Goal: Information Seeking & Learning: Find specific fact

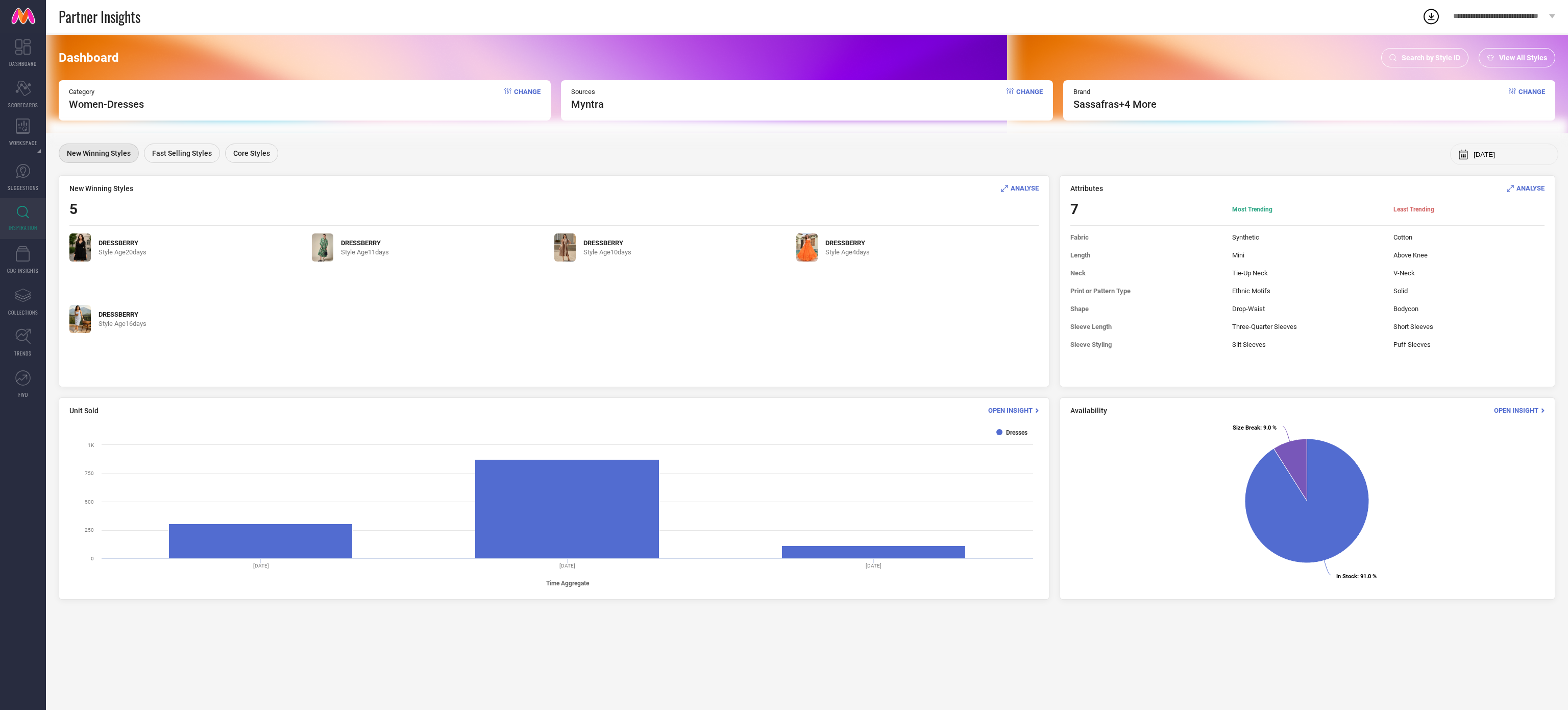
click at [1410, 58] on span "Search by Style ID" at bounding box center [1431, 57] width 58 height 8
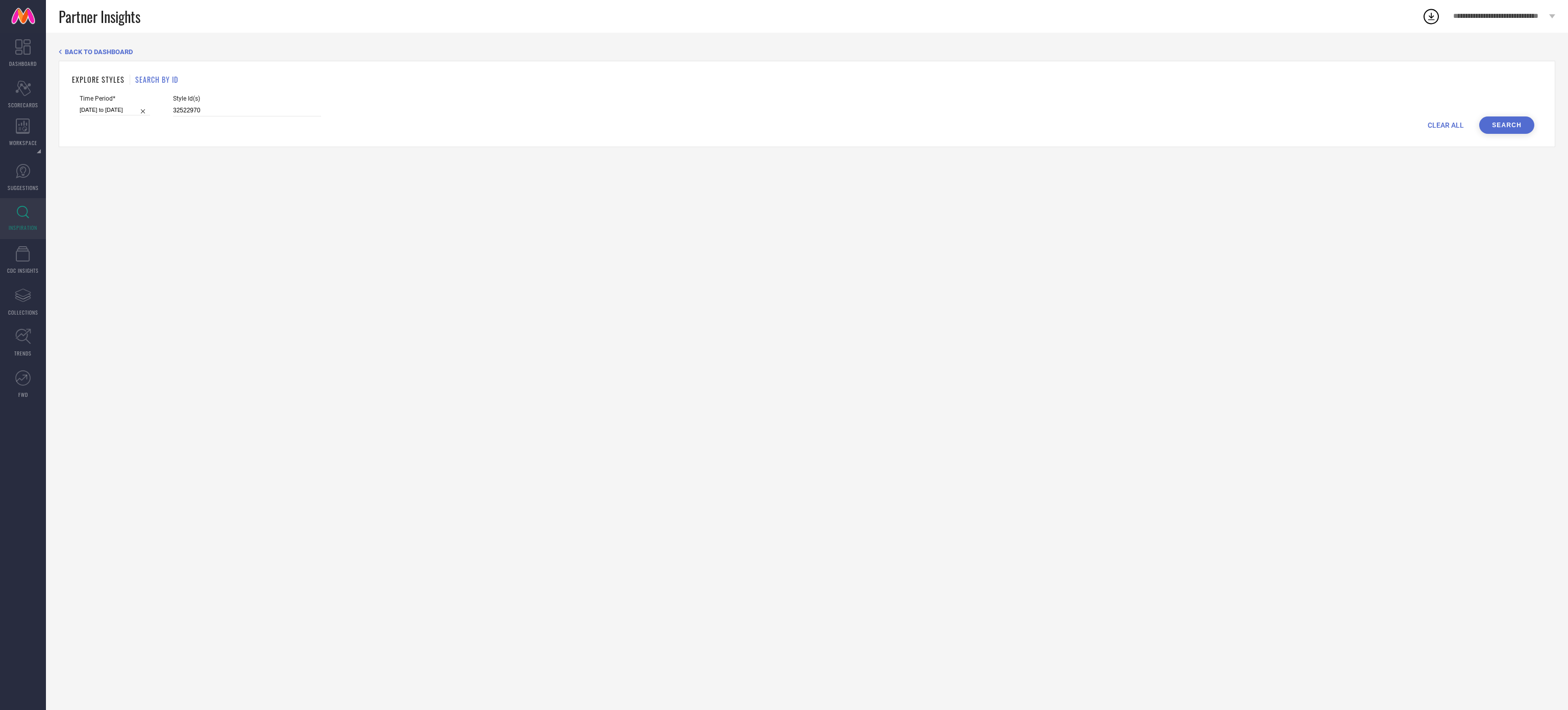
click at [217, 103] on div "Style Id(s) 32522970" at bounding box center [247, 105] width 148 height 21
click at [181, 113] on input "32522970" at bounding box center [247, 110] width 148 height 12
paste input "3283589 33283544 33283537 29075842 23054570 29075848 23054626 23054564 23054552…"
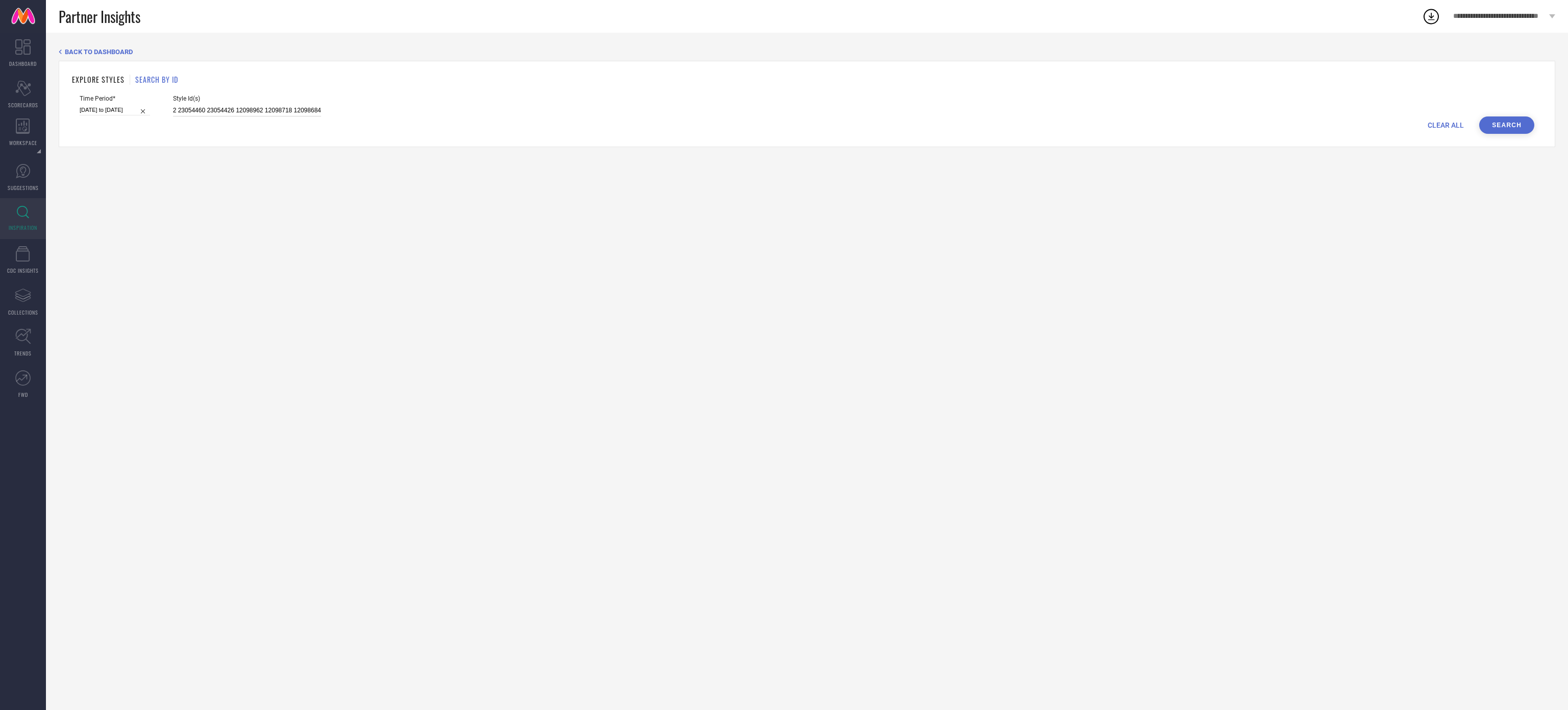
type input "33283589 33283544 33283537 29075842 23054570 29075848 23054626 23054564 2305455…"
click at [1494, 128] on button "Search" at bounding box center [1507, 125] width 55 height 18
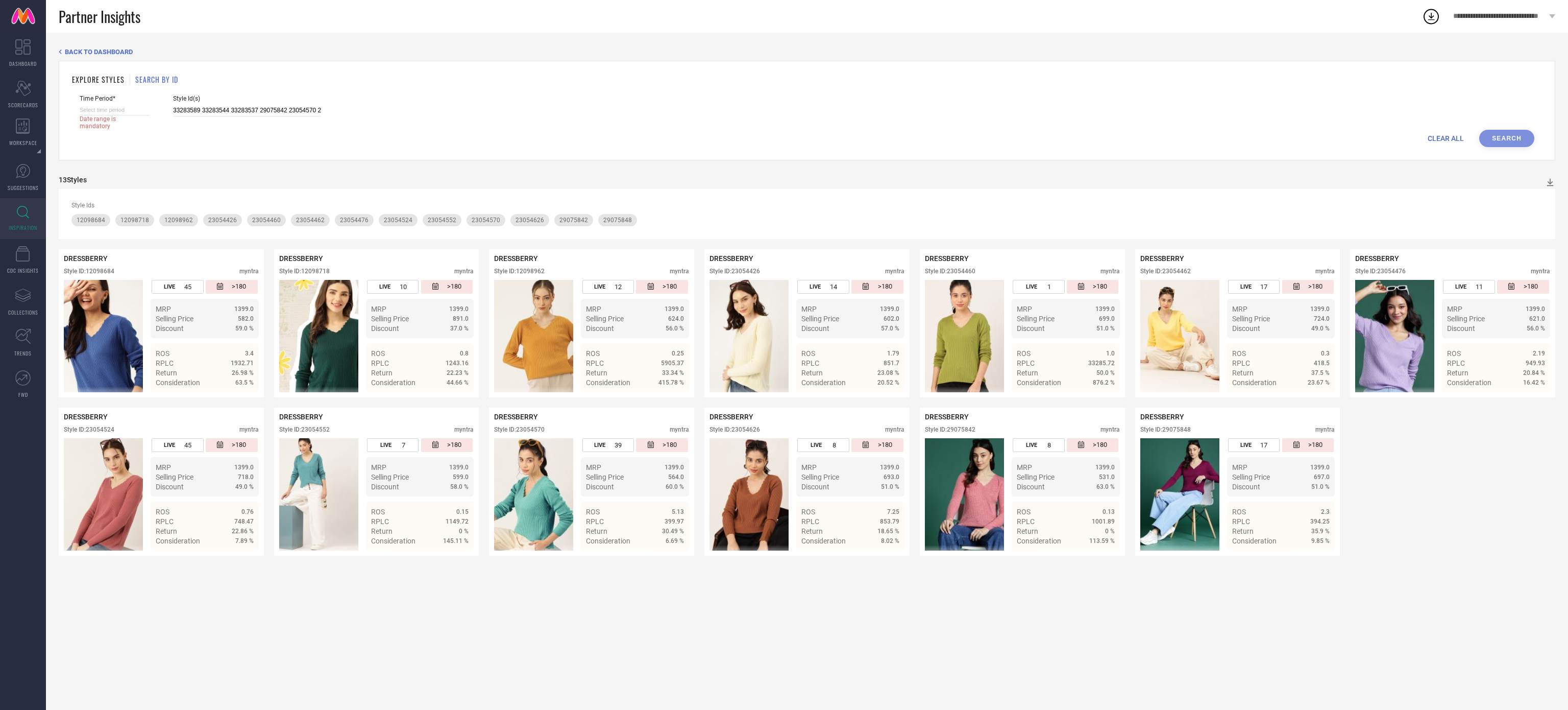
select select "7"
select select "2025"
select select "8"
select select "2025"
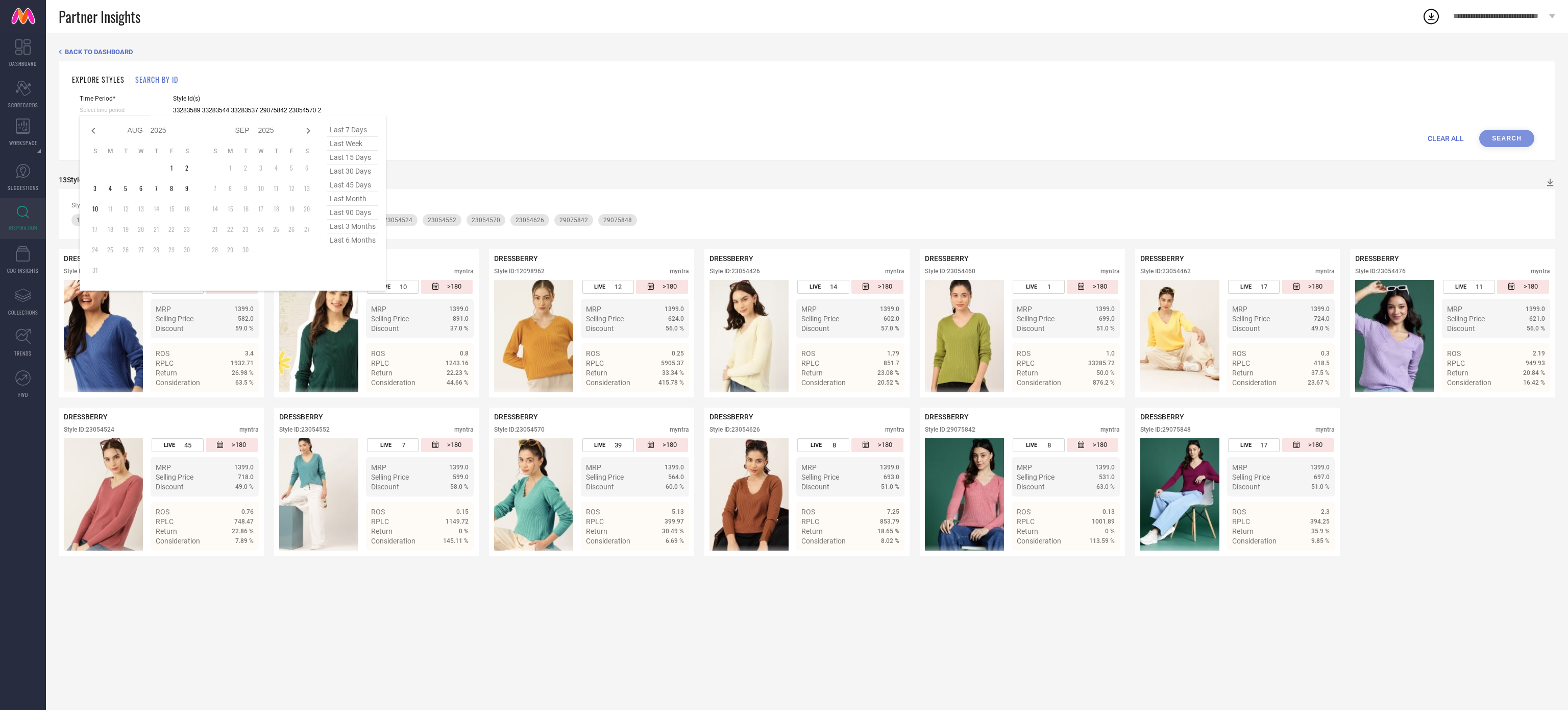
click at [136, 106] on input at bounding box center [115, 110] width 71 height 11
click at [88, 135] on icon at bounding box center [93, 131] width 12 height 12
select select "5"
select select "2025"
select select "6"
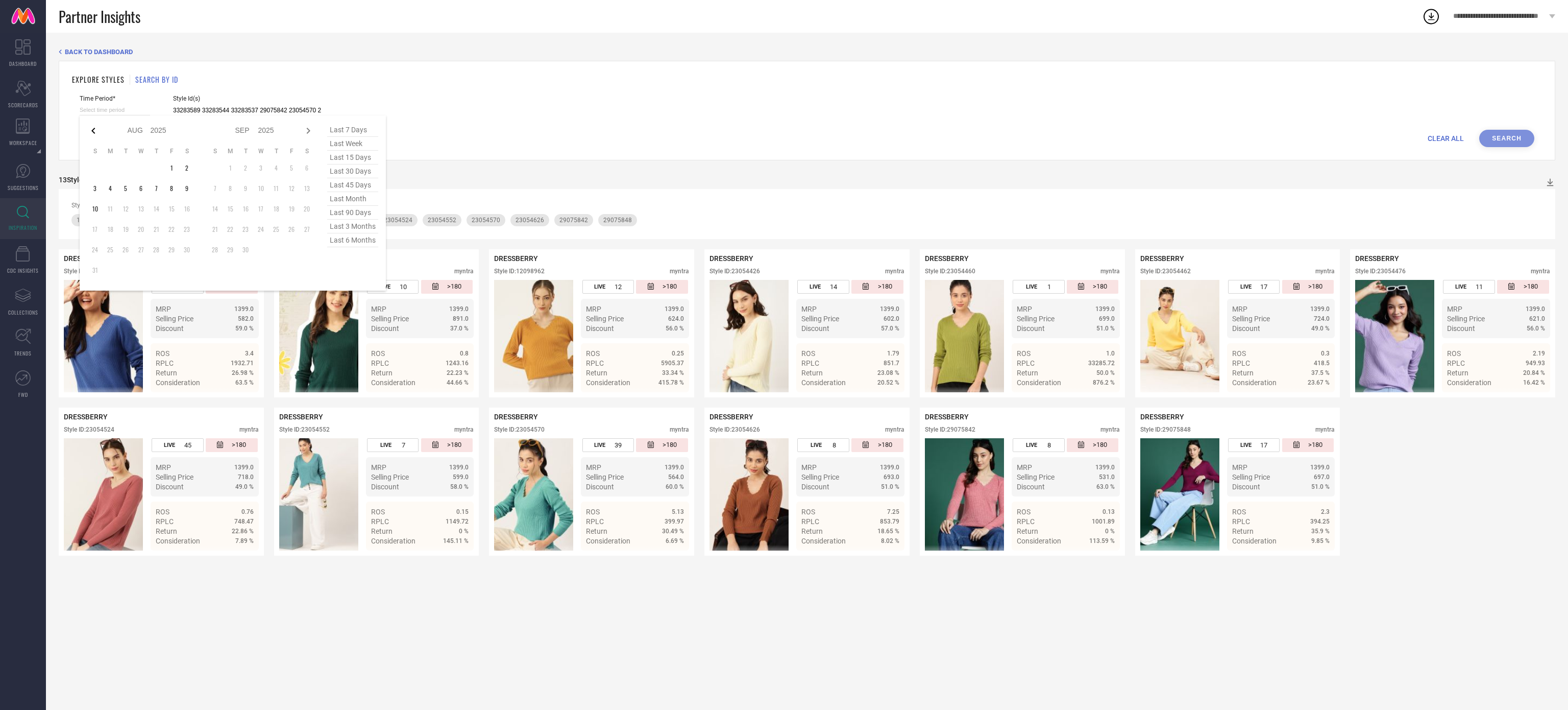
select select "2025"
click at [88, 135] on icon at bounding box center [93, 131] width 12 height 12
select select "2"
select select "2025"
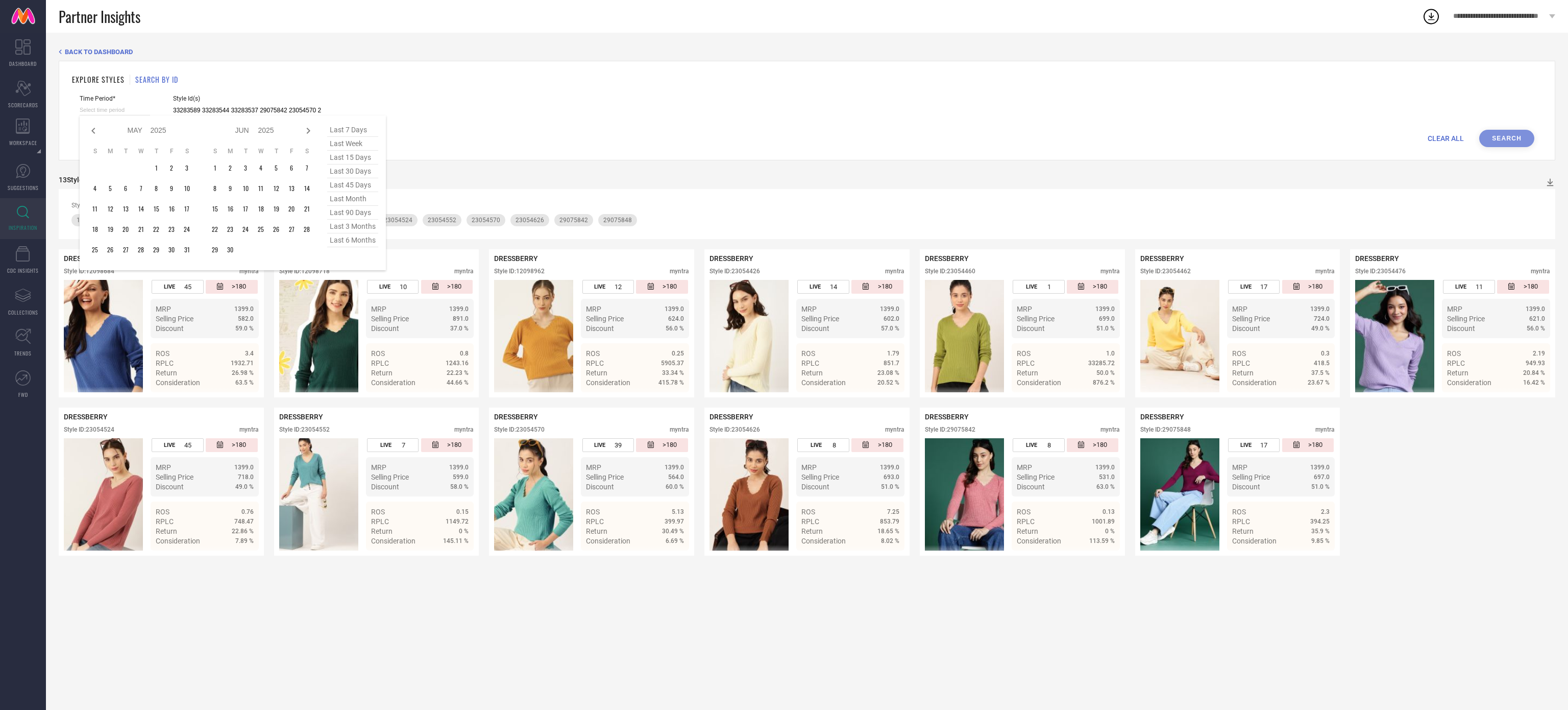
select select "3"
select select "2025"
click at [88, 135] on icon at bounding box center [93, 131] width 12 height 12
select select "1"
select select "2025"
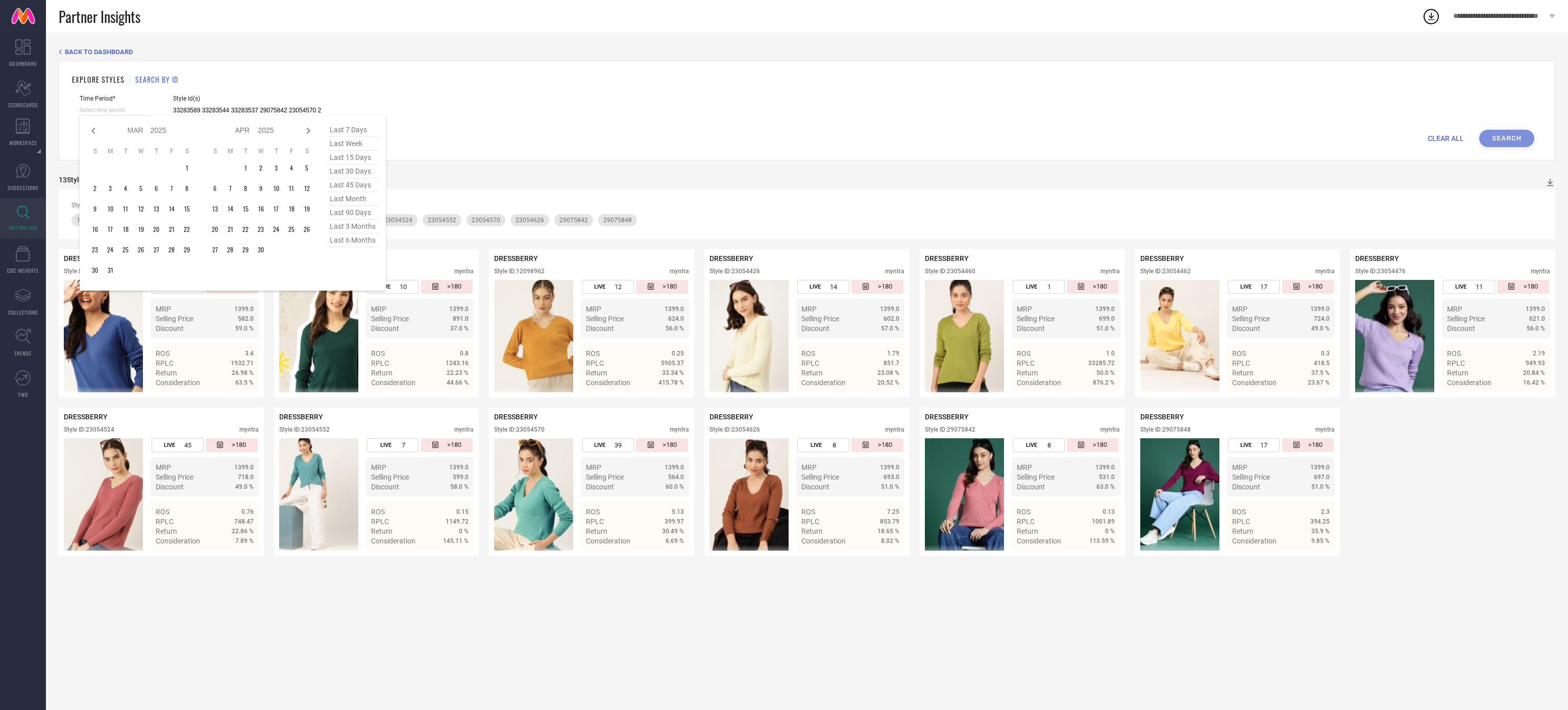
select select "2"
select select "2025"
click at [88, 135] on icon at bounding box center [93, 131] width 12 height 12
select select "2025"
select select "1"
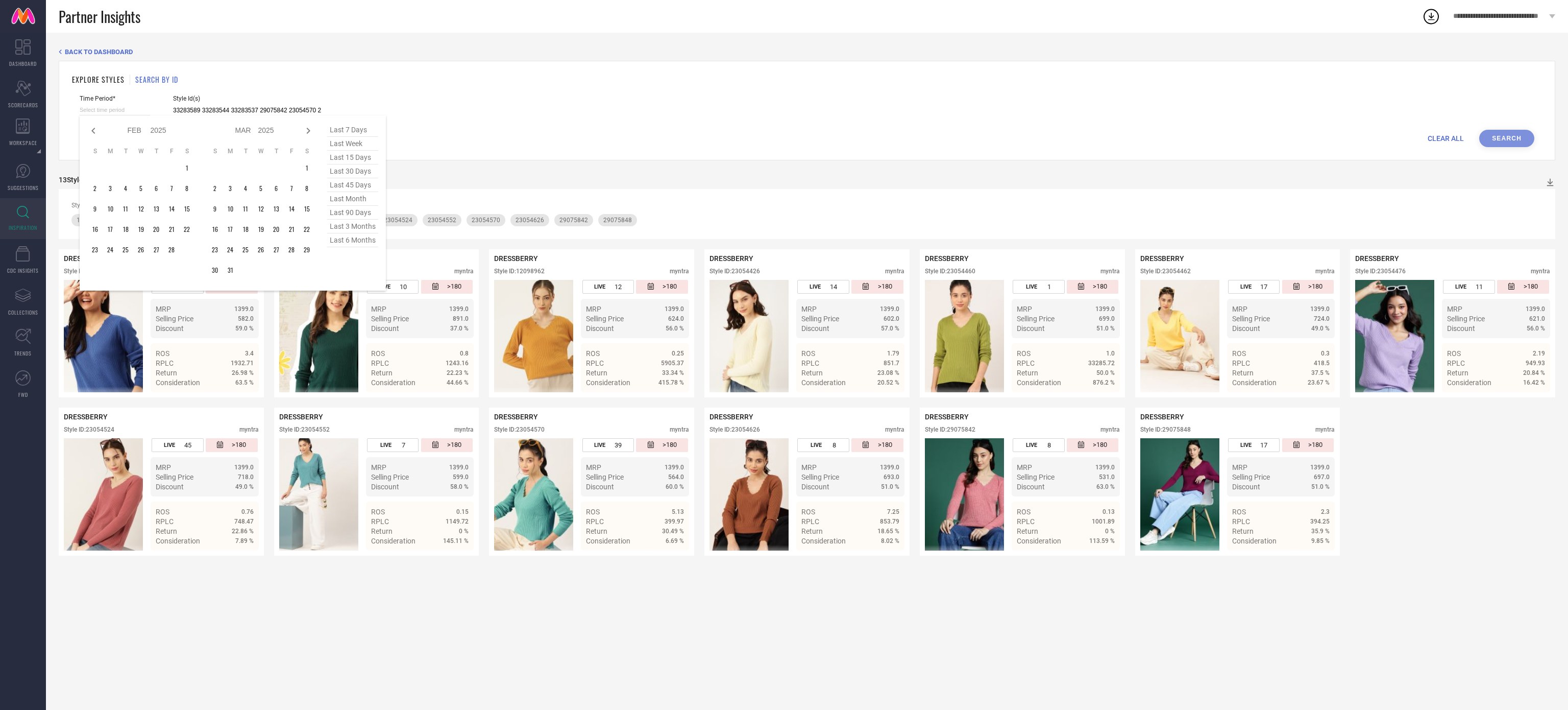
select select "2025"
click at [88, 135] on icon at bounding box center [93, 131] width 12 height 12
select select "11"
select select "2024"
select select "2025"
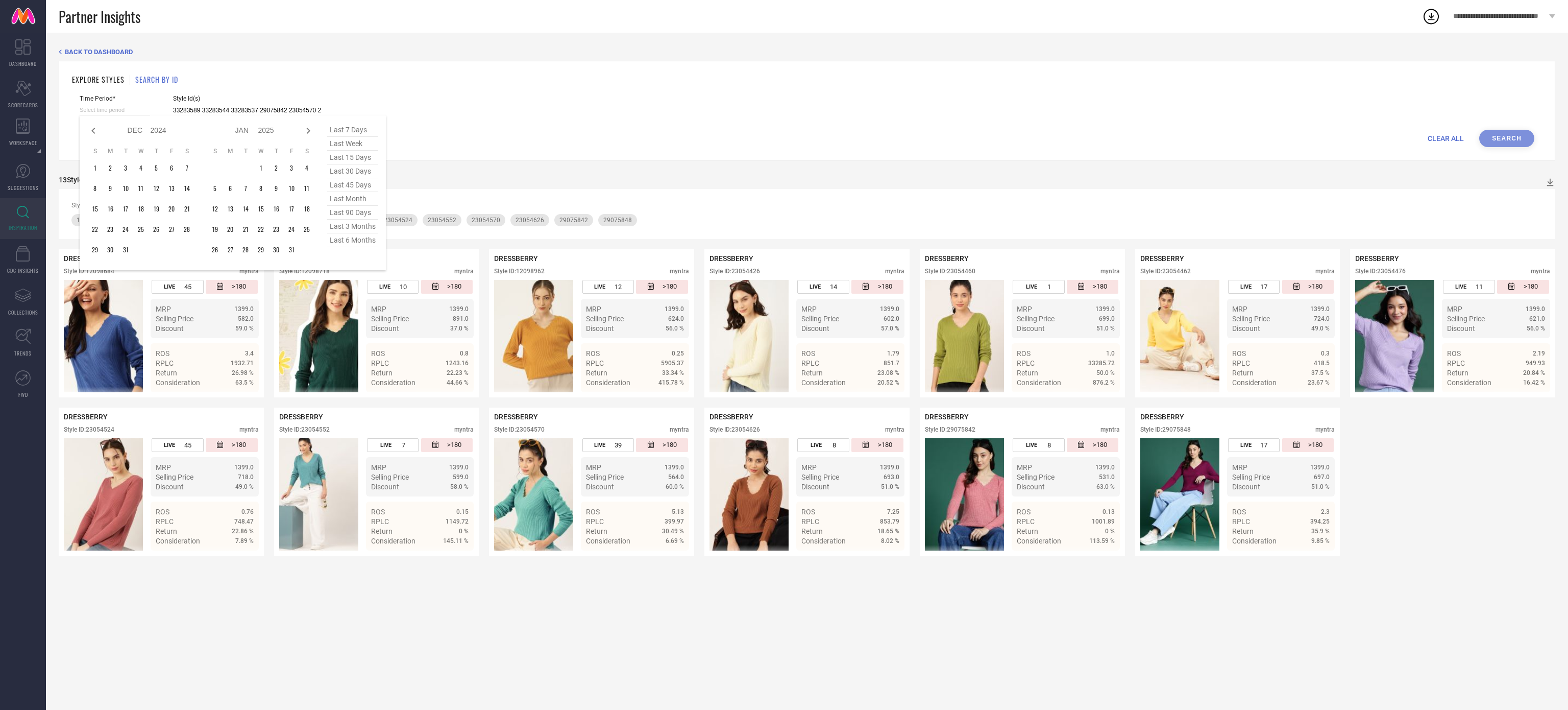
click at [88, 135] on icon at bounding box center [93, 131] width 12 height 12
select select "10"
select select "2024"
select select "11"
select select "2024"
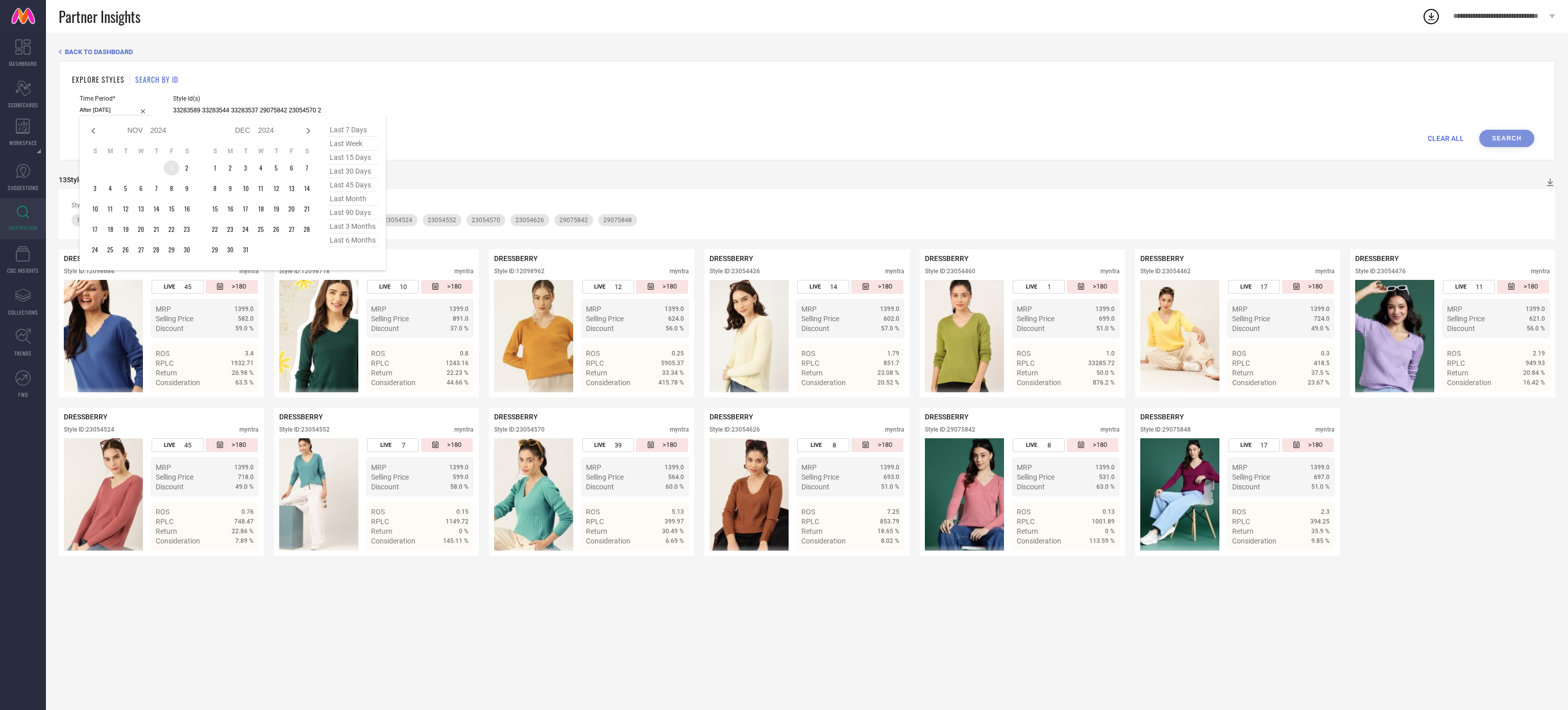
click at [172, 171] on td "1" at bounding box center [171, 167] width 15 height 15
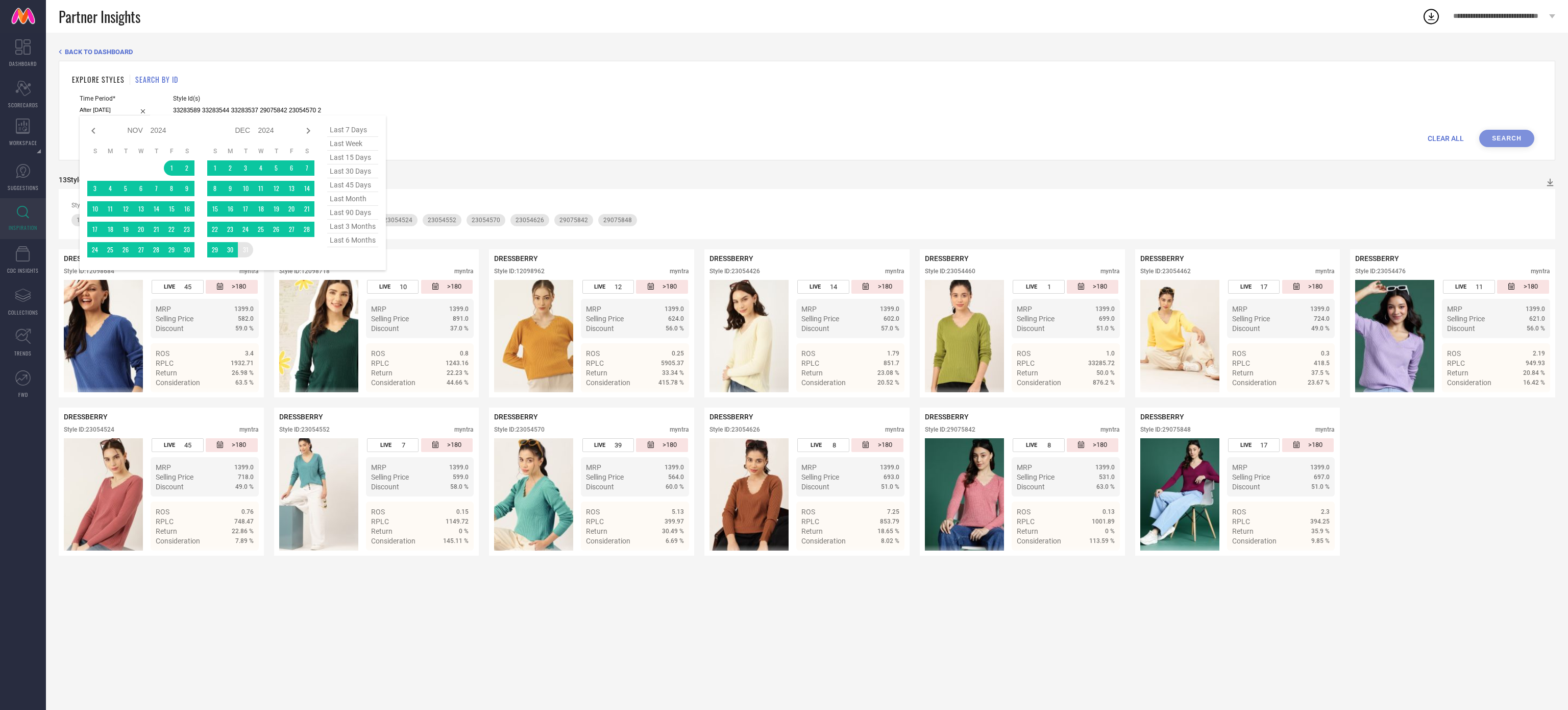
type input "[DATE] to [DATE]"
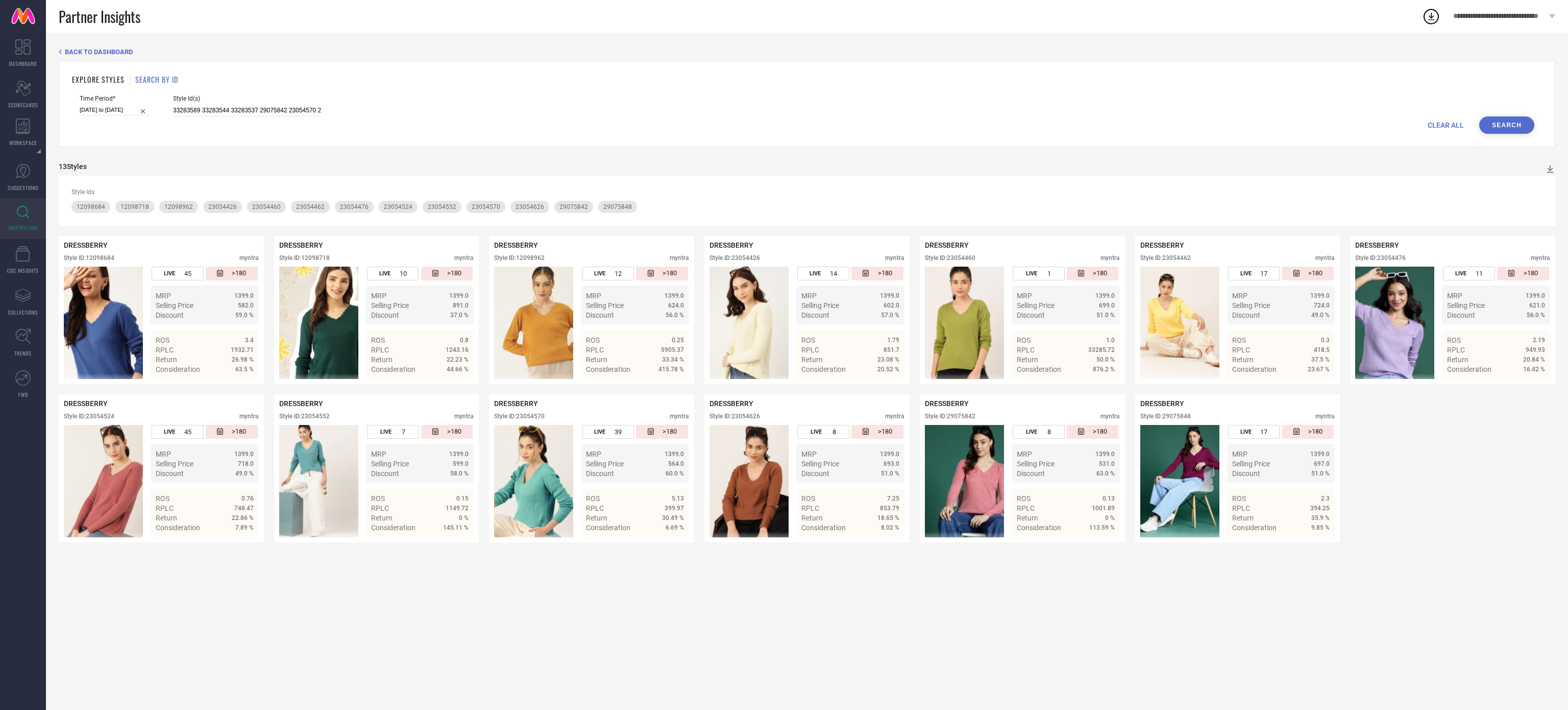
click at [1528, 134] on button "Search" at bounding box center [1507, 125] width 55 height 18
